Goal: Check status: Check status

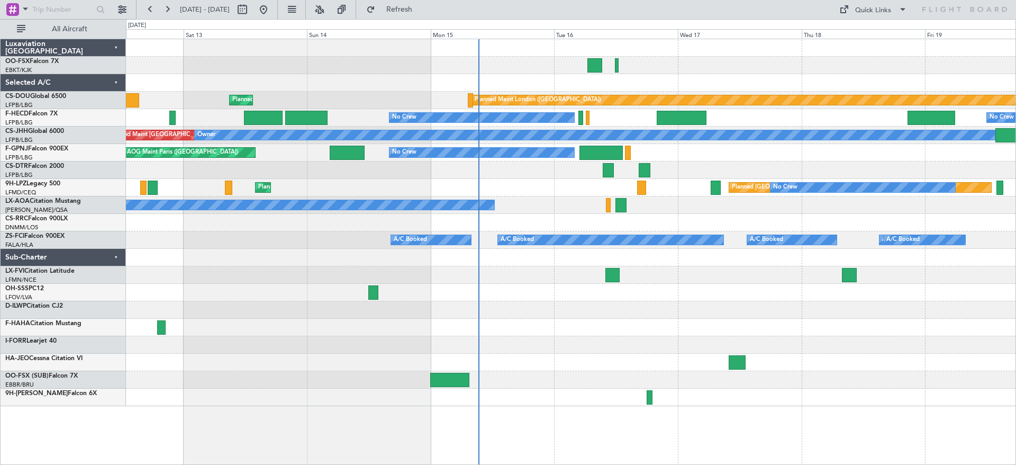
click at [484, 276] on div "Planned Maint London (Biggin Hill) Planned Maint Paris (Le Bourget) No Crew No …" at bounding box center [571, 222] width 890 height 367
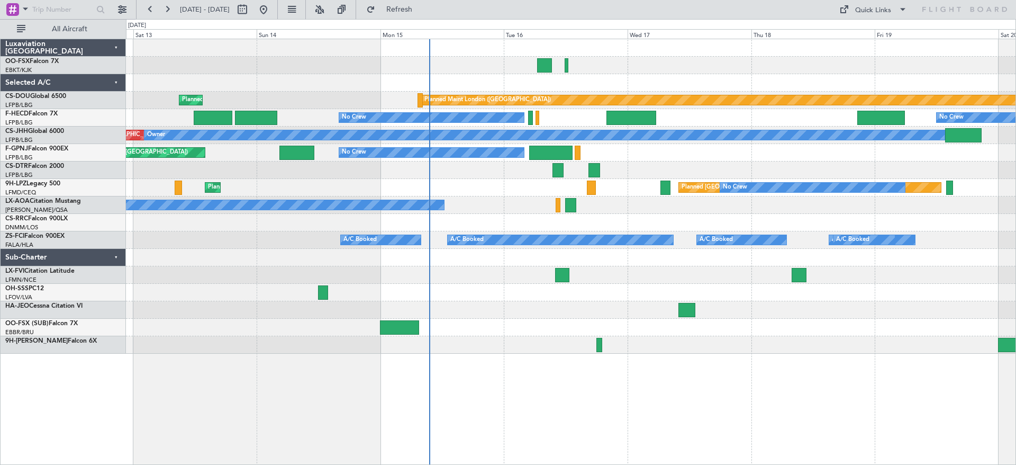
click at [513, 288] on div at bounding box center [571, 292] width 890 height 17
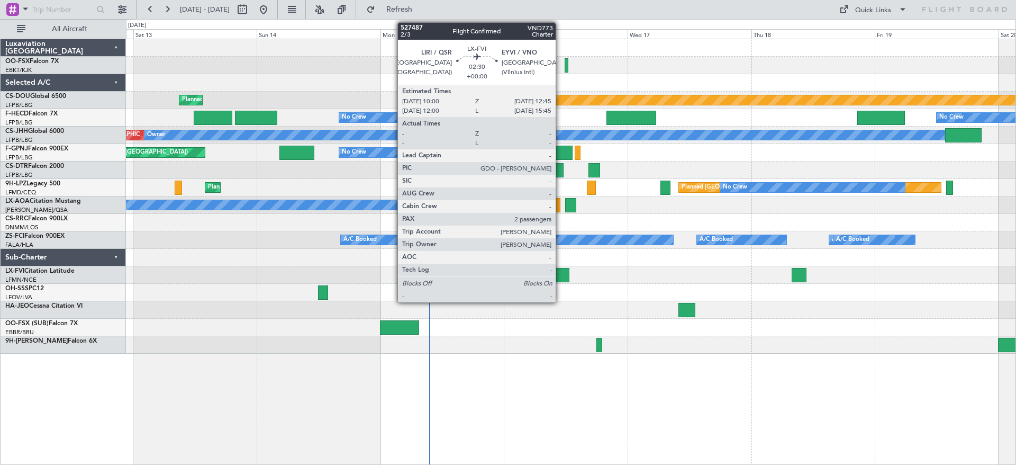
click at [561, 268] on div at bounding box center [562, 275] width 14 height 14
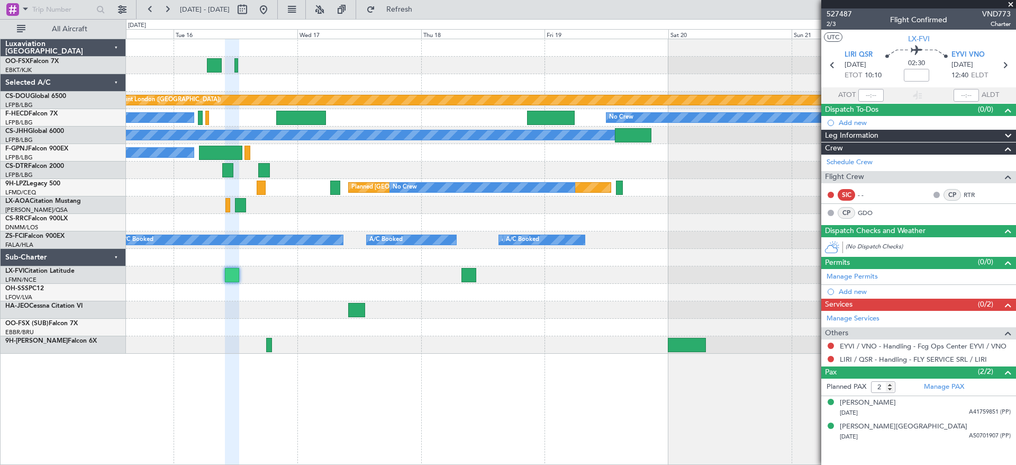
click at [377, 215] on div "Planned Maint London (Biggin Hill) No Crew No Crew Planned Maint Paris (Le Bour…" at bounding box center [571, 196] width 890 height 314
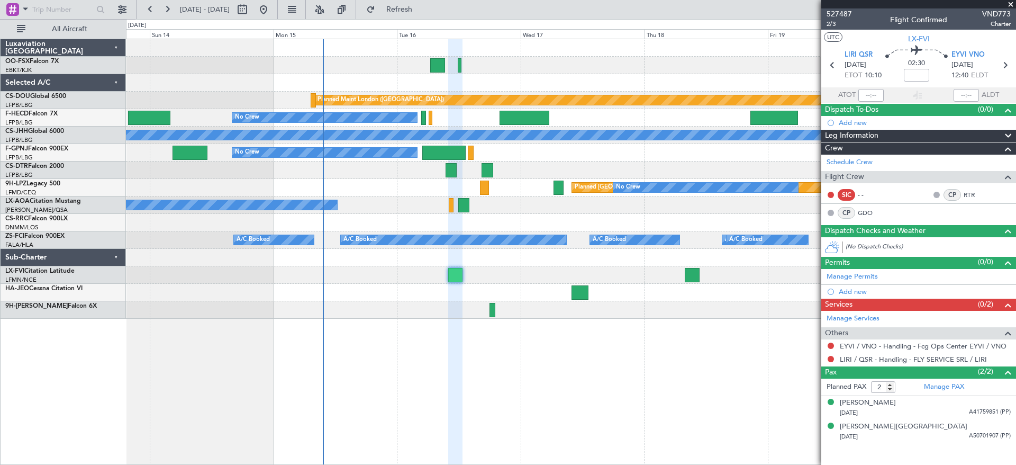
click at [538, 373] on div "Planned Maint London (Biggin Hill) Planned Maint Paris (Le Bourget) No Crew No …" at bounding box center [571, 252] width 890 height 426
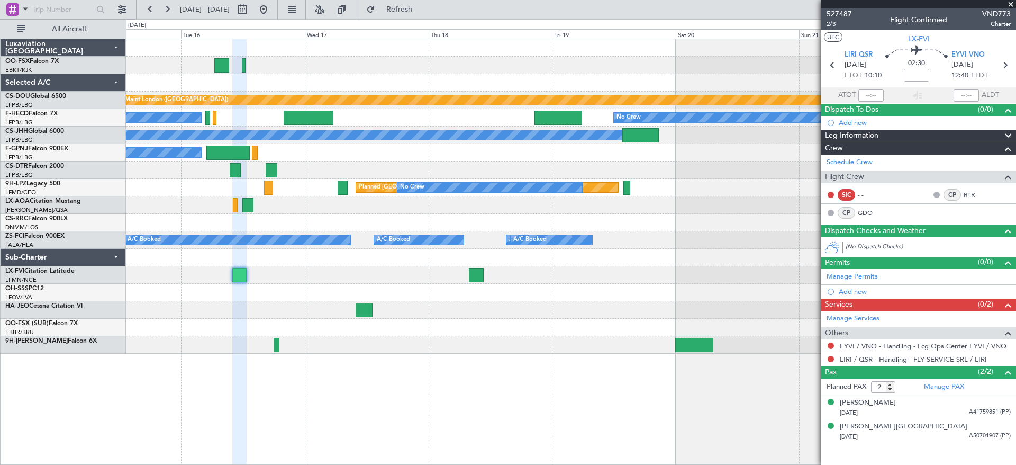
click at [146, 348] on div at bounding box center [571, 344] width 890 height 17
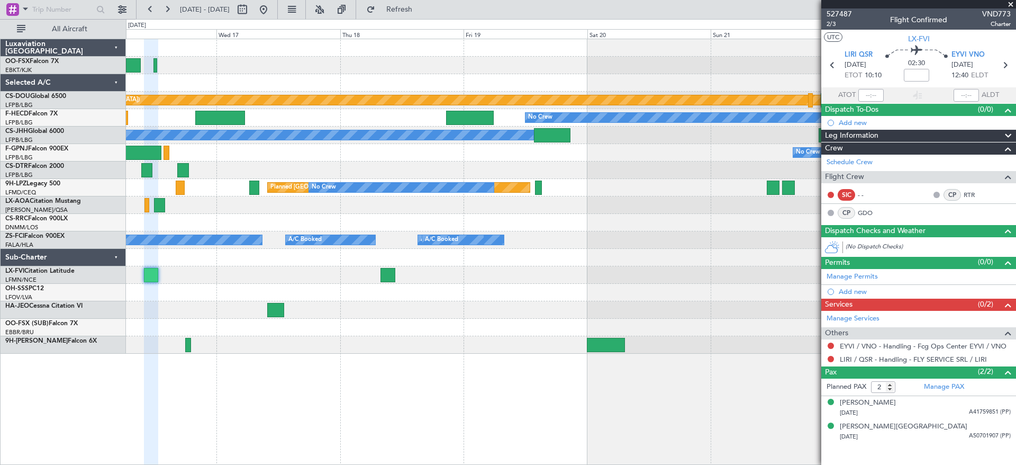
click at [128, 316] on div at bounding box center [571, 309] width 890 height 17
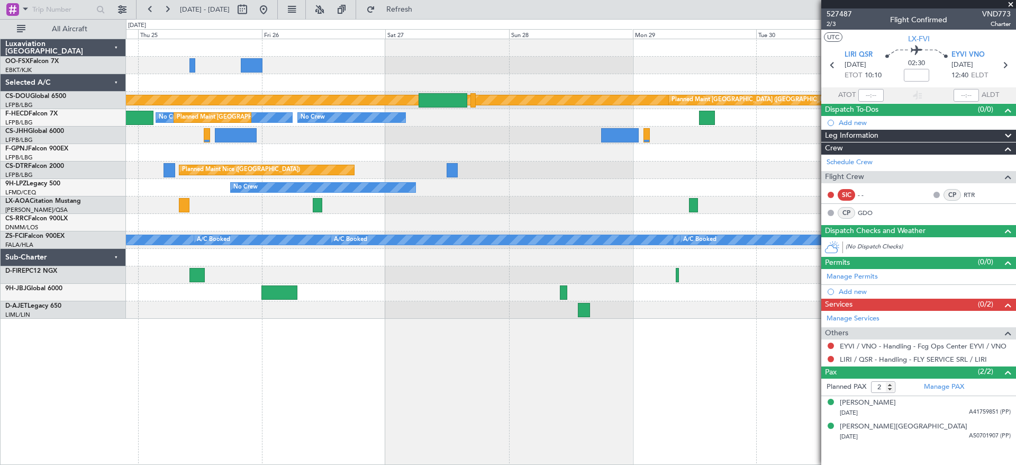
click at [367, 321] on div "Planned Maint London (Biggin Hill) Planned Maint Paris (Le Bourget) No Crew Pla…" at bounding box center [571, 252] width 890 height 426
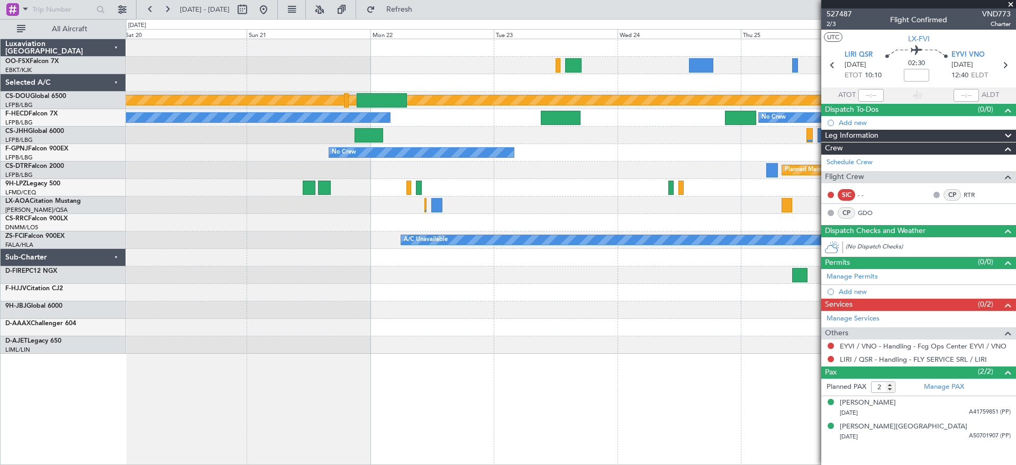
click at [1010, 206] on fb-app "24 Sep 2025 - 02 Oct 2025 Refresh Quick Links All Aircraft Planned Maint London…" at bounding box center [508, 236] width 1016 height 457
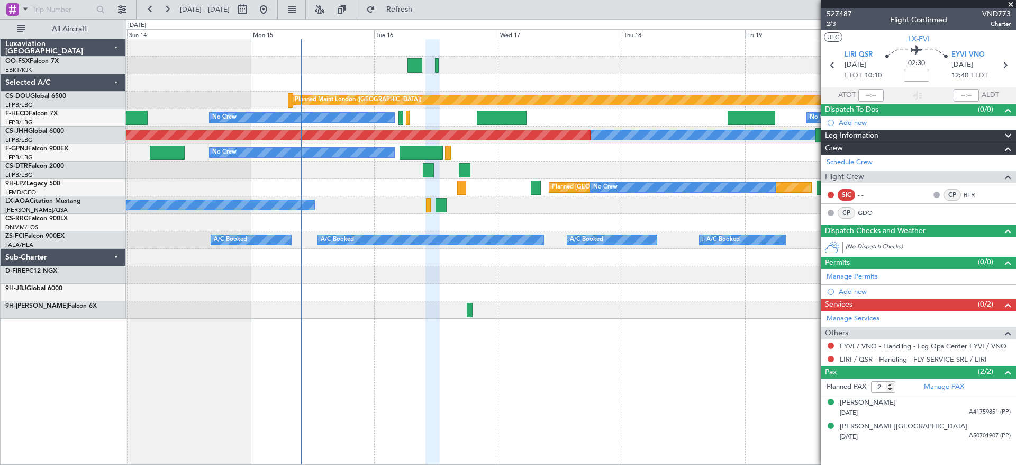
click at [1012, 257] on fb-app "19 Sep 2025 - 27 Sep 2025 Refresh Quick Links All Aircraft Planned Maint London…" at bounding box center [508, 236] width 1016 height 457
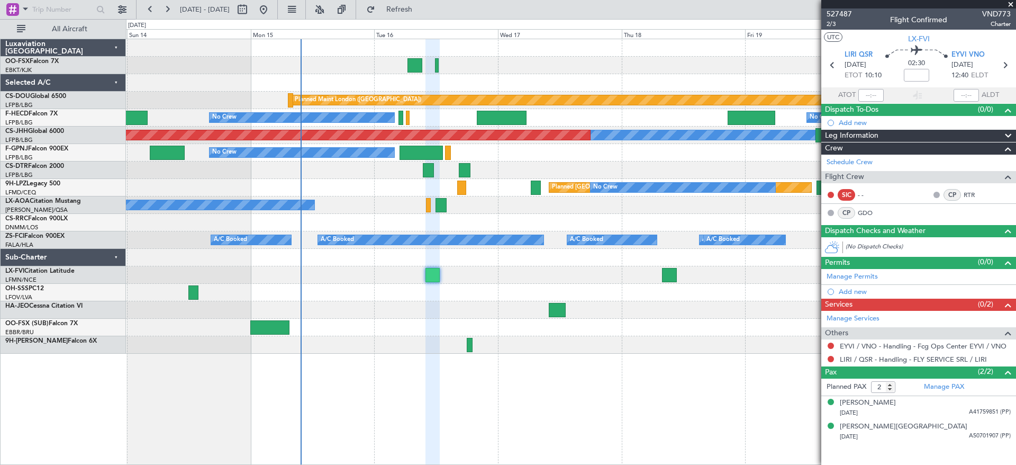
click at [167, 197] on div "Planned Maint London (Biggin Hill) Planned Maint Paris (Le Bourget) No Crew No …" at bounding box center [571, 196] width 890 height 314
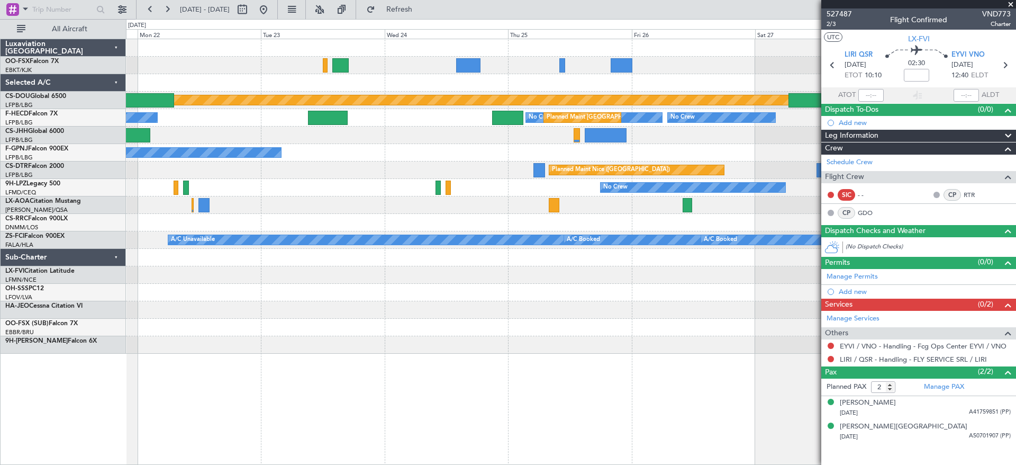
click at [174, 212] on div "Planned Maint London (Biggin Hill) Planned Maint Paris (Le Bourget) No Crew No …" at bounding box center [571, 196] width 890 height 314
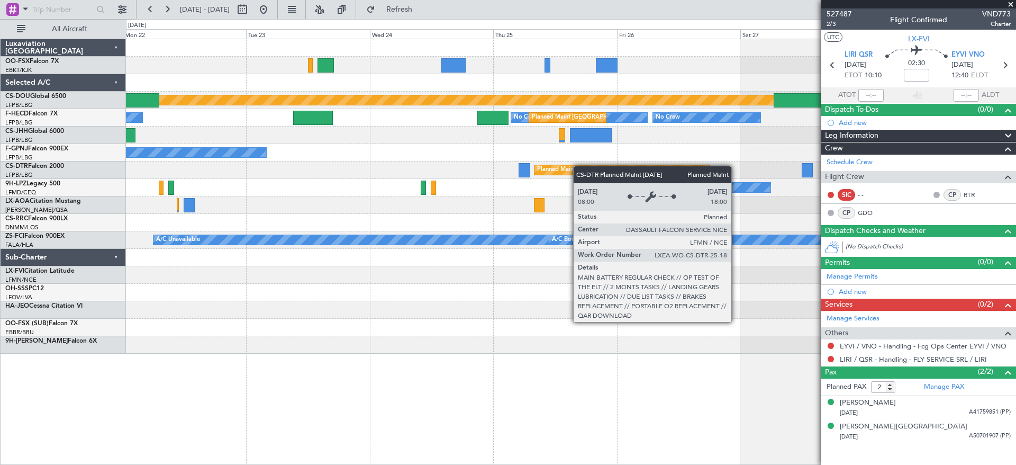
click at [0, 199] on div "Planned Maint London (Biggin Hill) Planned Maint Paris (Le Bourget) No Crew No …" at bounding box center [508, 242] width 1016 height 446
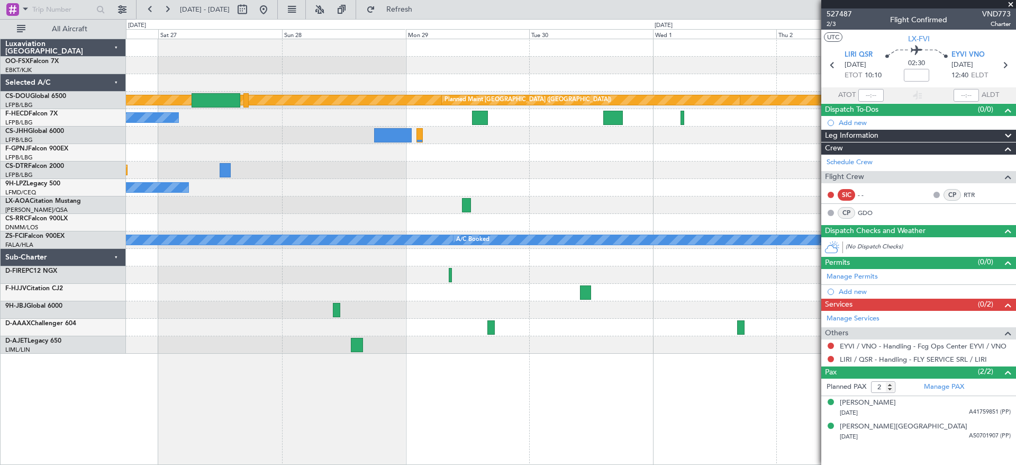
click at [269, 206] on div "Planned Maint London (Biggin Hill) Planned Maint Paris (Le Bourget) No Crew No …" at bounding box center [571, 196] width 890 height 314
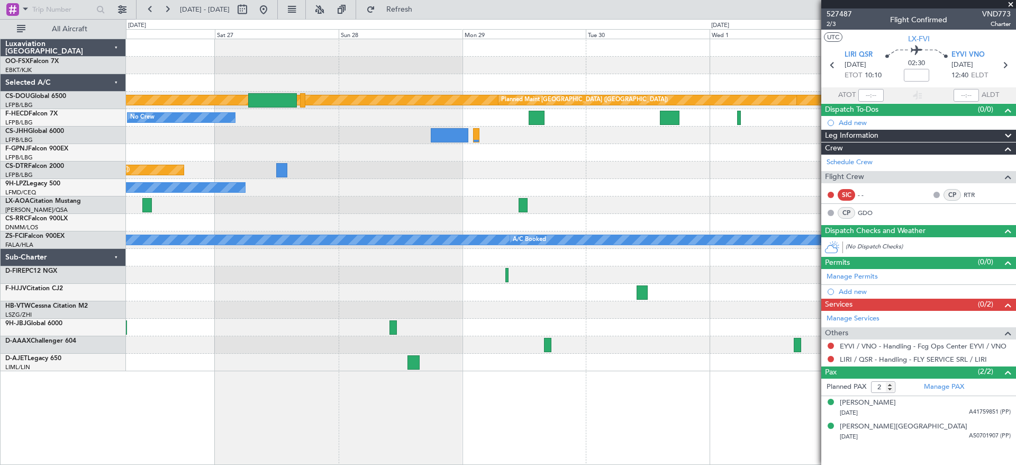
click at [452, 180] on div "Planned Maint London (Biggin Hill) Planned Maint Paris (Le Bourget) No Crew No …" at bounding box center [571, 205] width 890 height 332
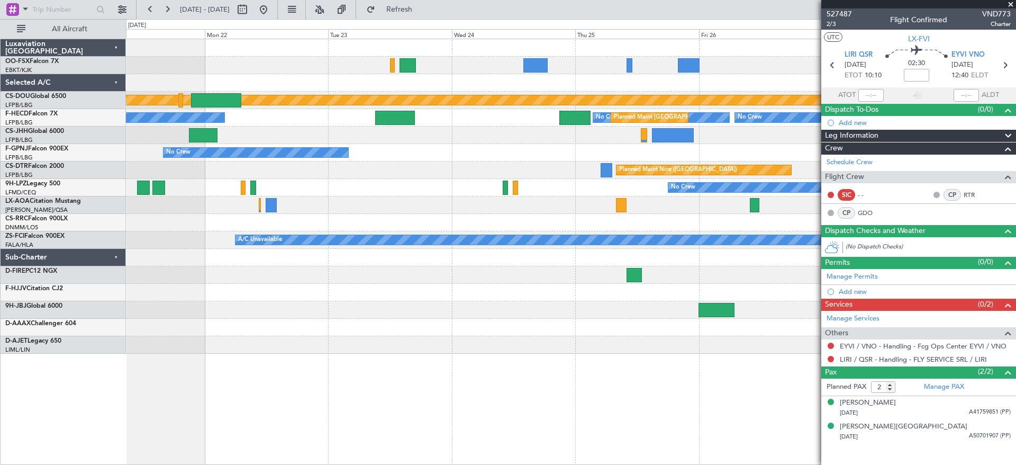
click at [959, 231] on fb-app "26 Sep 2025 - 03 Oct 2025 Refresh Quick Links All Aircraft Planned Maint London…" at bounding box center [508, 236] width 1016 height 457
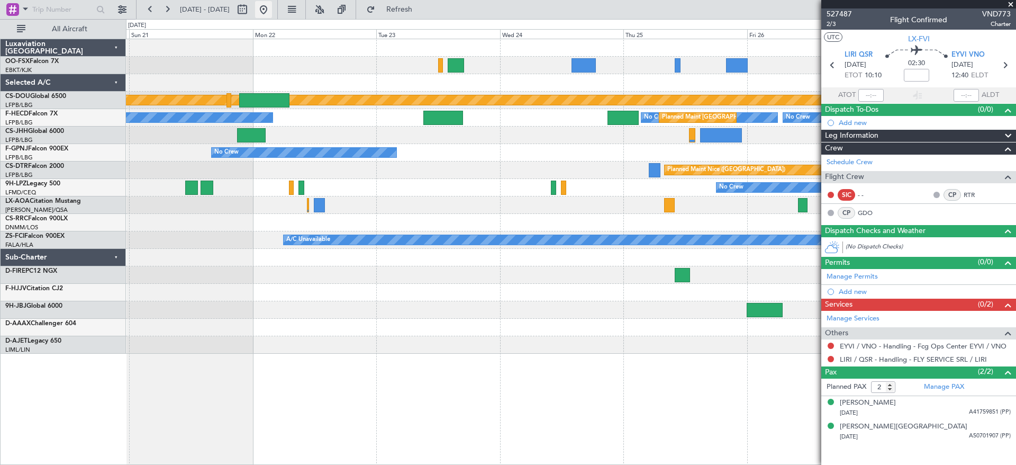
click at [272, 17] on button at bounding box center [263, 9] width 17 height 17
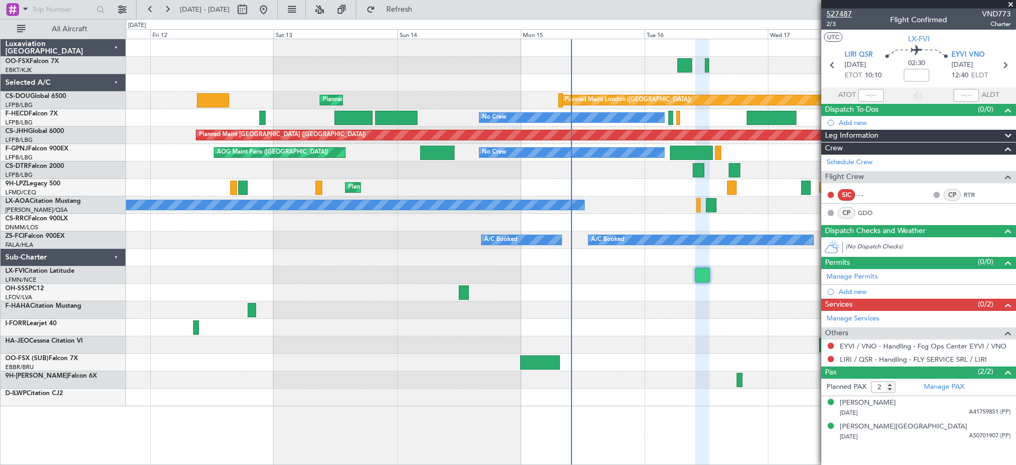
click at [845, 13] on span "527487" at bounding box center [839, 13] width 25 height 11
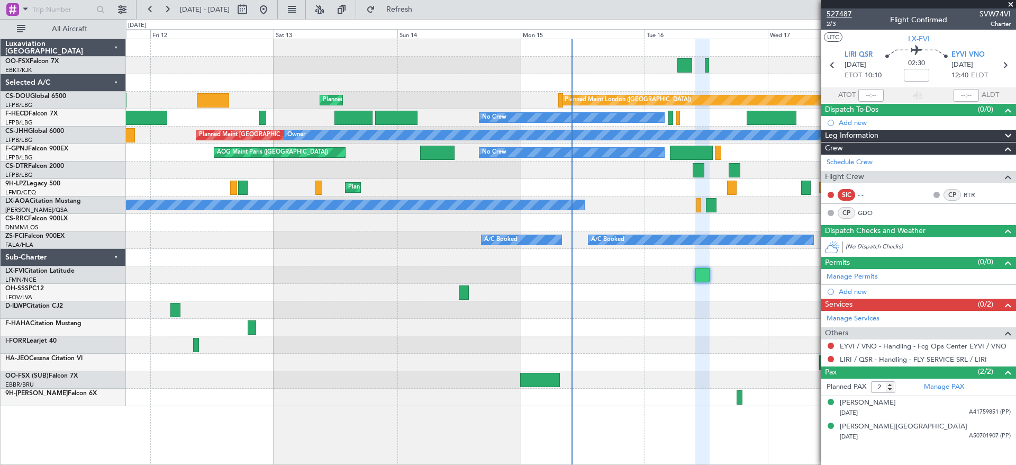
click at [841, 14] on span "527487" at bounding box center [839, 13] width 25 height 11
